Goal: Task Accomplishment & Management: Manage account settings

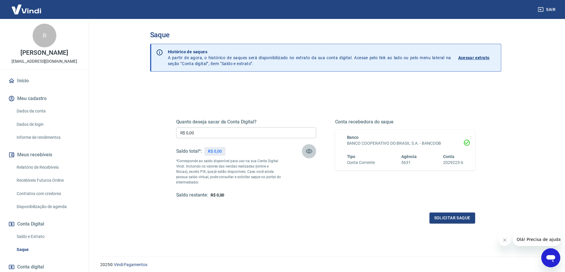
click at [309, 150] on icon "button" at bounding box center [308, 151] width 7 height 7
click at [309, 150] on icon "button" at bounding box center [309, 152] width 7 height 6
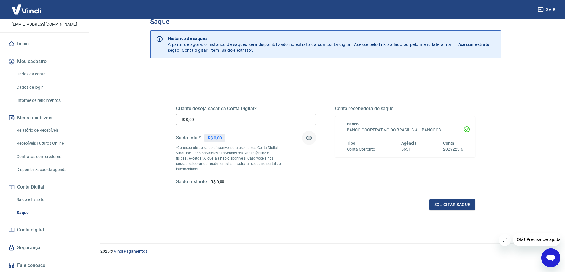
scroll to position [21, 0]
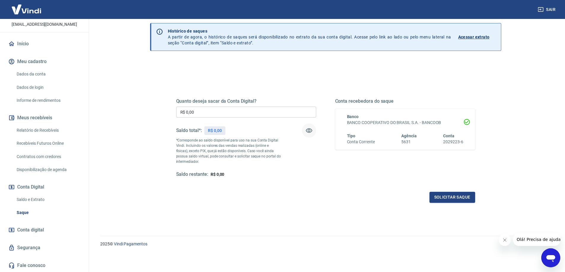
click at [549, 260] on icon "Abrir janela de mensagens" at bounding box center [550, 258] width 9 height 7
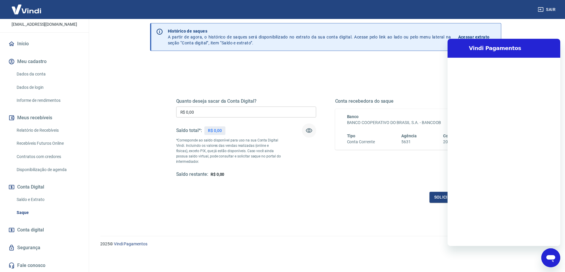
scroll to position [0, 0]
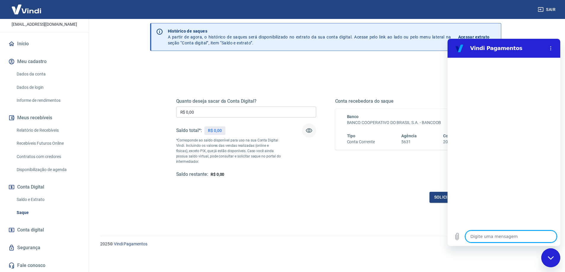
click at [387, 181] on div "Quanto deseja sacar da Conta Digital? R$ 0,00 ​ Saldo total*: R$ 0,00 *Correspo…" at bounding box center [325, 143] width 299 height 119
click at [558, 260] on div "Fechar janela de mensagens" at bounding box center [550, 258] width 18 height 18
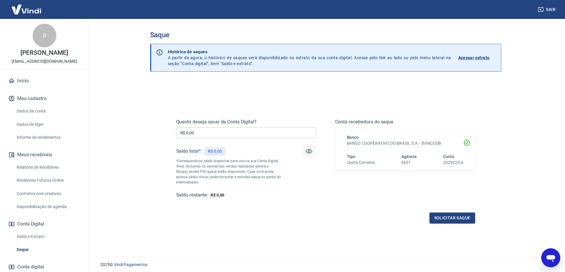
click at [34, 79] on link "Início" at bounding box center [44, 80] width 74 height 13
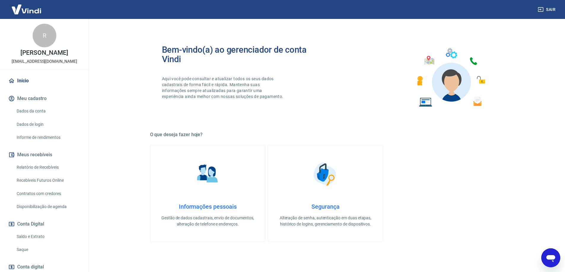
type textarea "x"
